Goal: Transaction & Acquisition: Purchase product/service

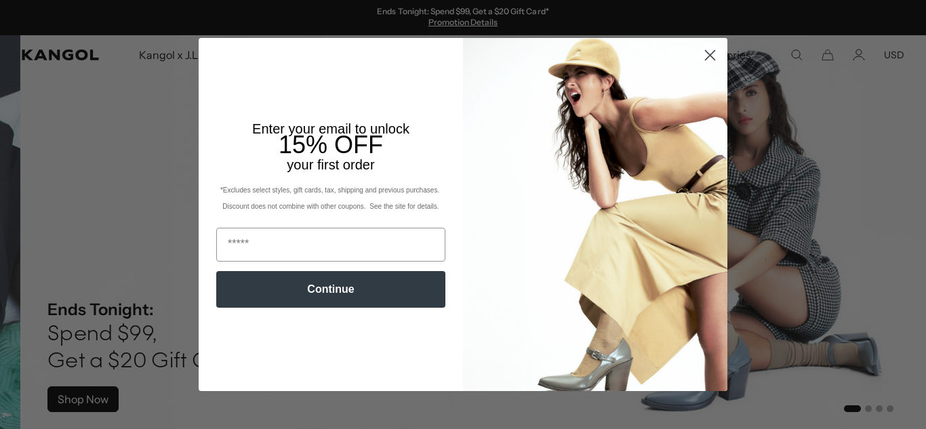
click at [709, 56] on circle "Close dialog" at bounding box center [710, 55] width 22 height 22
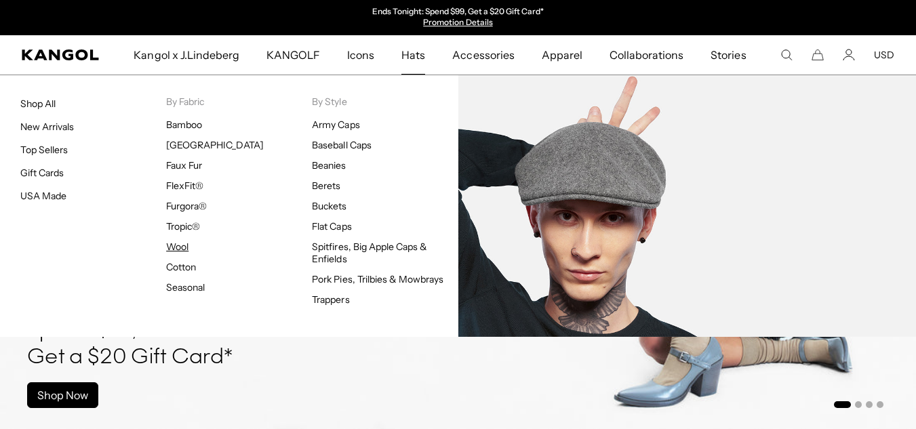
click at [174, 249] on link "Wool" at bounding box center [177, 247] width 22 height 12
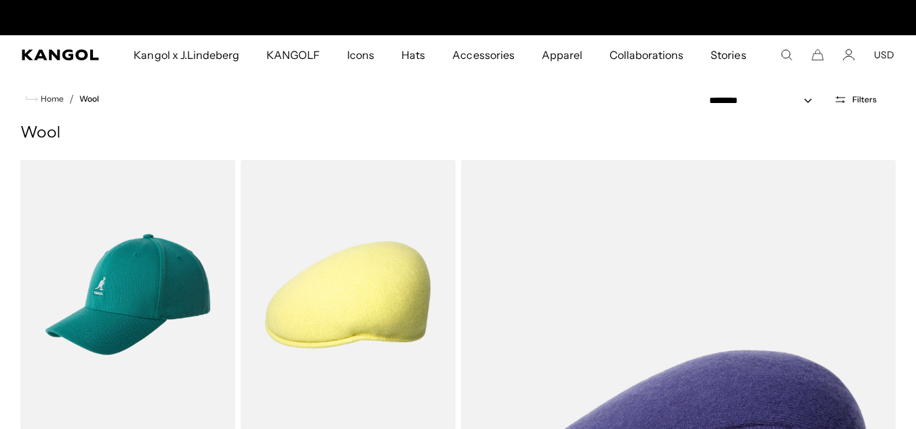
scroll to position [0, 279]
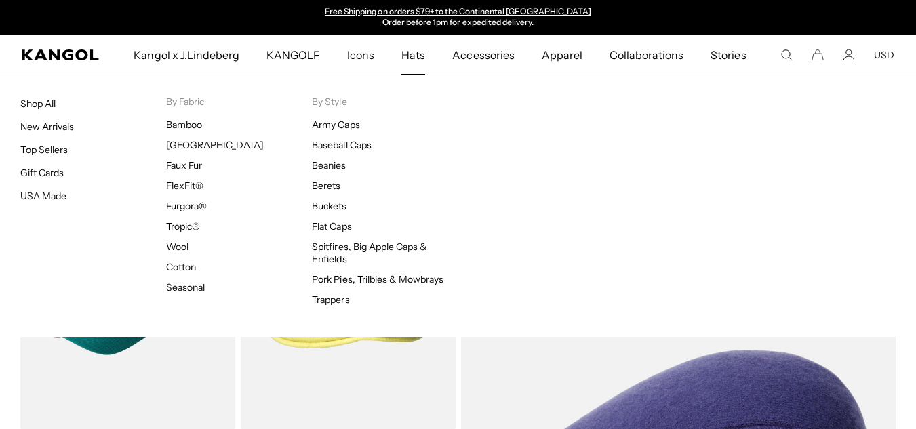
click at [414, 58] on span "Hats" at bounding box center [413, 54] width 24 height 39
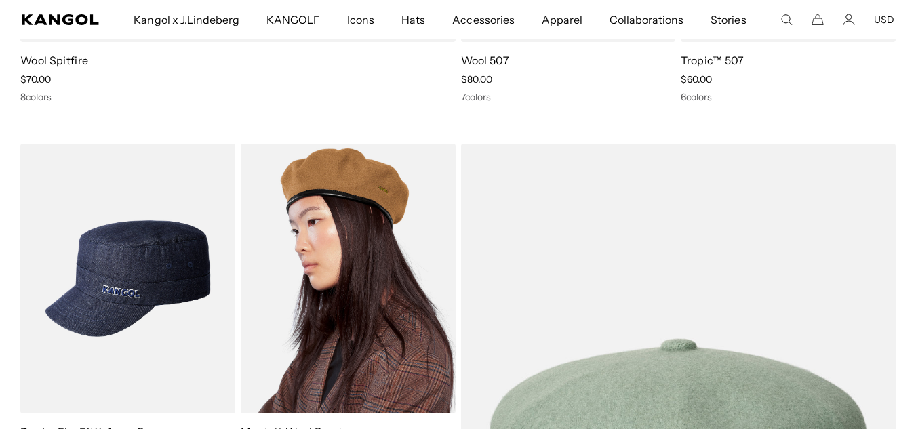
scroll to position [0, 279]
click at [375, 195] on img at bounding box center [348, 279] width 215 height 270
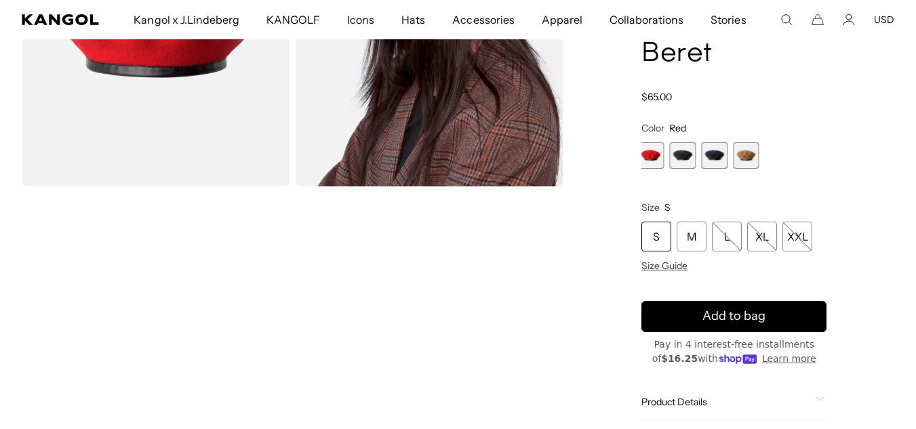
drag, startPoint x: 703, startPoint y: 160, endPoint x: 691, endPoint y: 160, distance: 12.2
click at [691, 160] on div "Red Variant sold out or unavailable Black Variant sold out or unavailable Dark …" at bounding box center [730, 155] width 185 height 26
click at [691, 160] on span "2 of 4" at bounding box center [684, 155] width 26 height 26
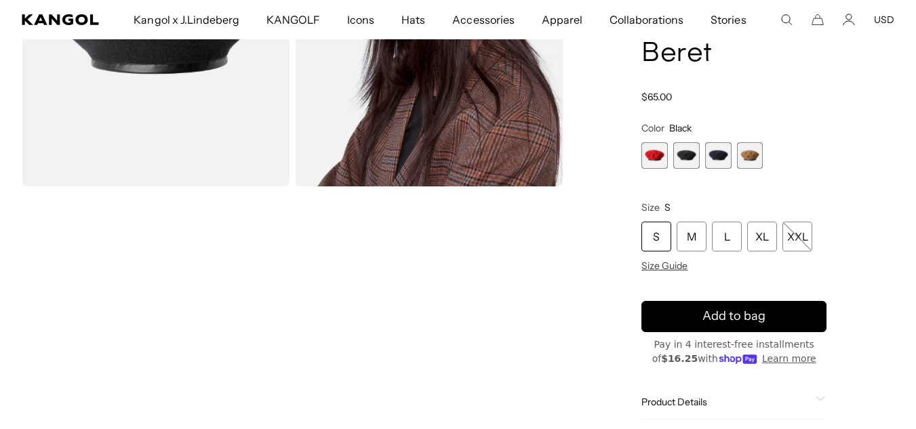
scroll to position [0, 279]
click at [723, 165] on span "3 of 4" at bounding box center [718, 155] width 26 height 26
click at [756, 156] on span "4 of 4" at bounding box center [750, 155] width 26 height 26
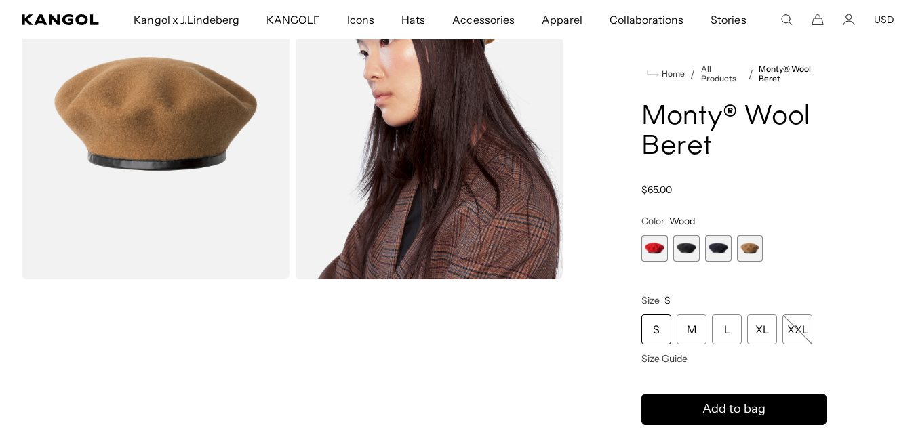
click at [714, 255] on span "3 of 4" at bounding box center [718, 248] width 26 height 26
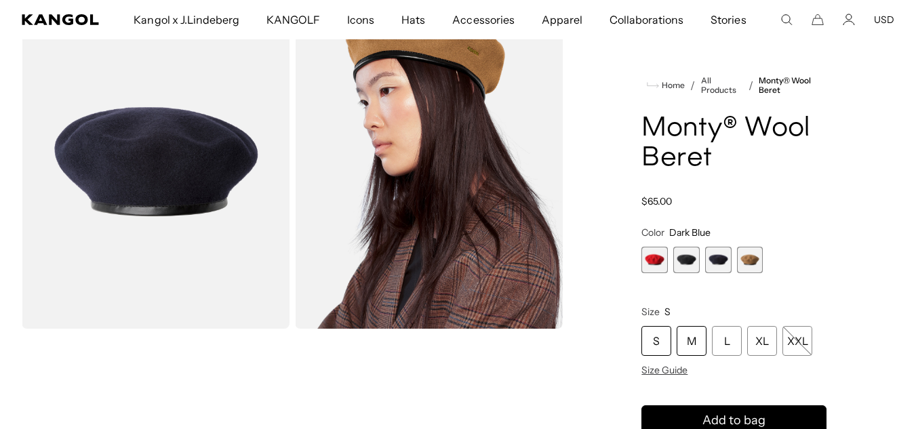
scroll to position [0, 279]
click at [686, 254] on span "2 of 4" at bounding box center [686, 260] width 26 height 26
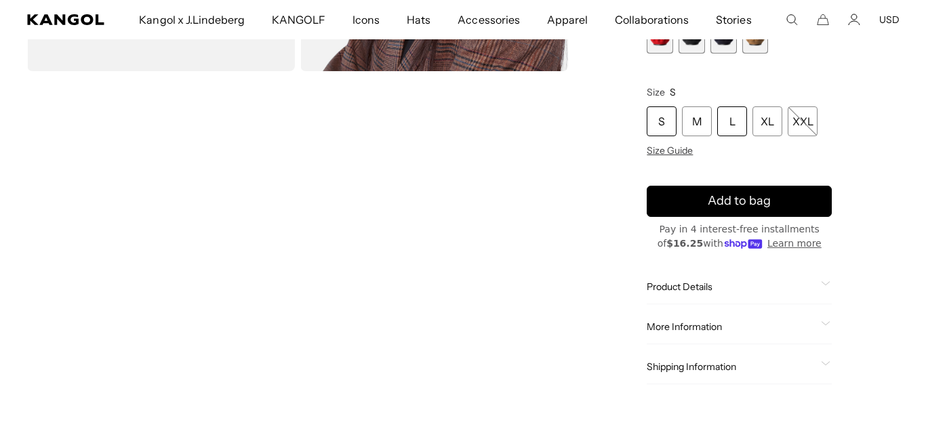
scroll to position [0, 279]
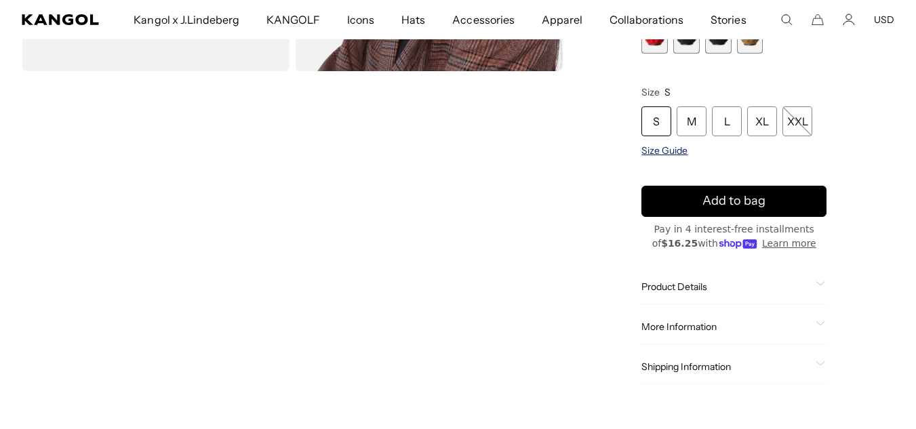
click at [678, 153] on span "Size Guide" at bounding box center [664, 150] width 46 height 12
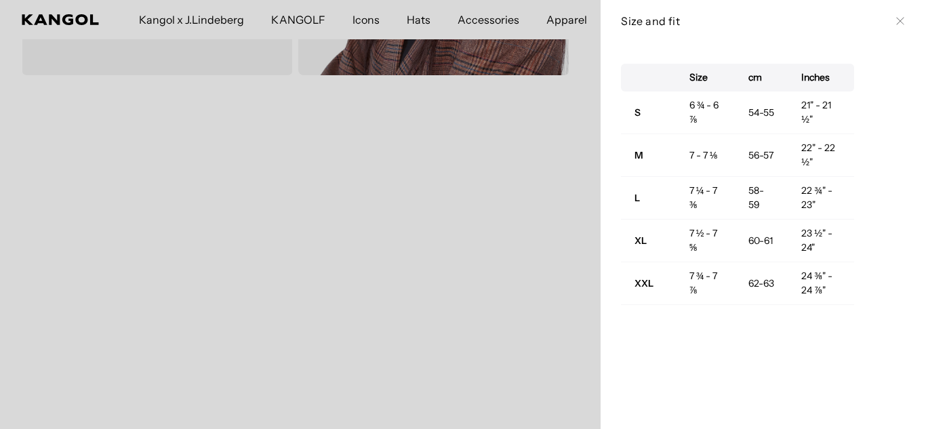
scroll to position [0, 0]
click at [676, 196] on td "7 ¼ - 7 ⅜" at bounding box center [705, 198] width 59 height 43
